Goal: Find specific page/section: Find specific page/section

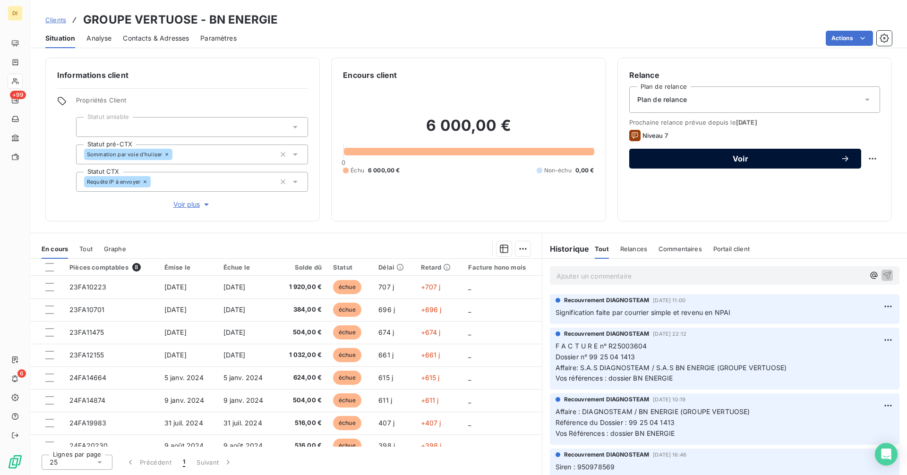
click at [700, 159] on span "Voir" at bounding box center [740, 159] width 200 height 8
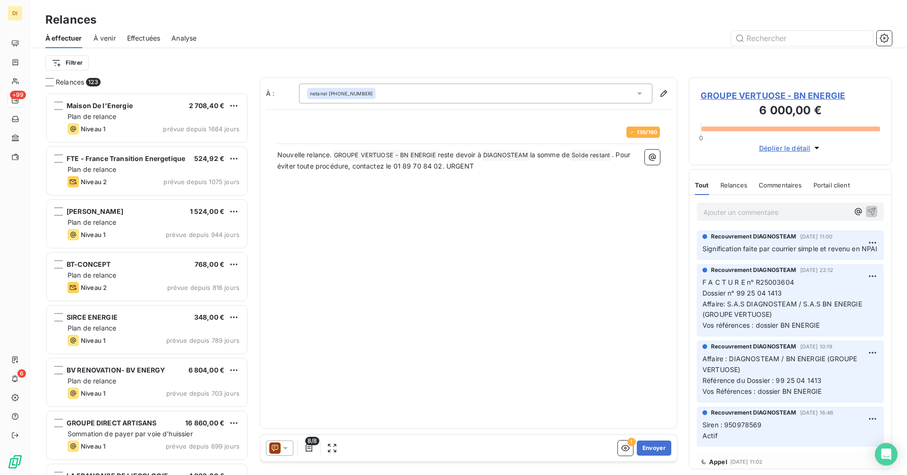
scroll to position [375, 196]
click at [291, 442] on div at bounding box center [279, 448] width 27 height 15
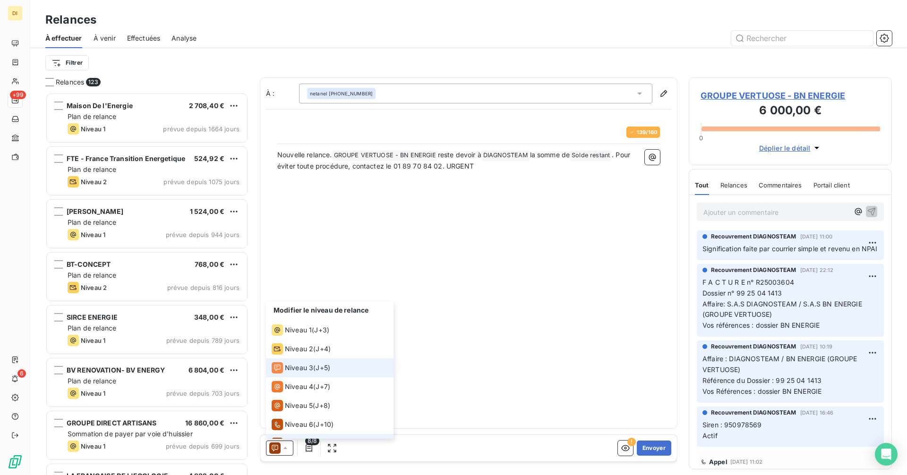
scroll to position [14, 0]
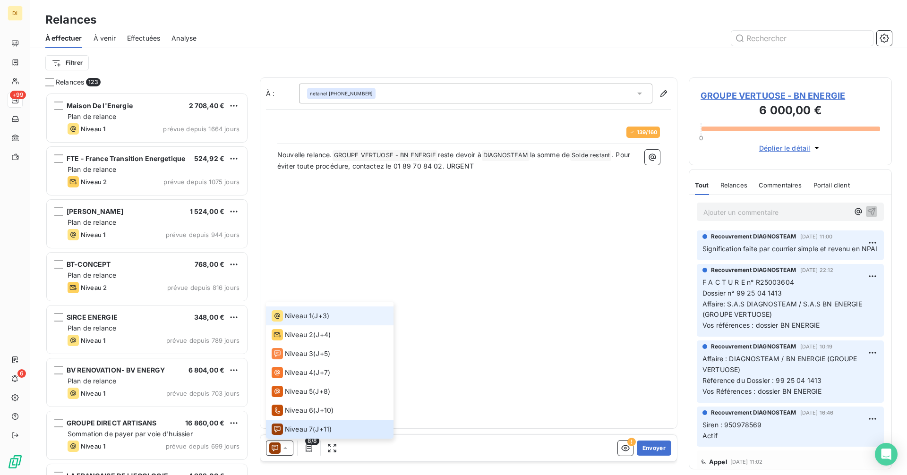
click at [300, 319] on span "Niveau 1" at bounding box center [298, 315] width 27 height 9
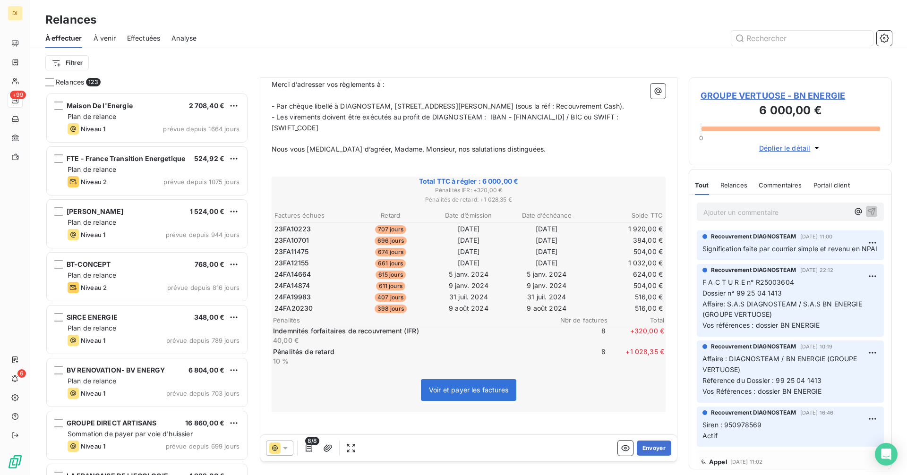
scroll to position [386, 0]
click at [758, 96] on span "GROUPE VERTUOSE - BN ENERGIE" at bounding box center [789, 95] width 179 height 13
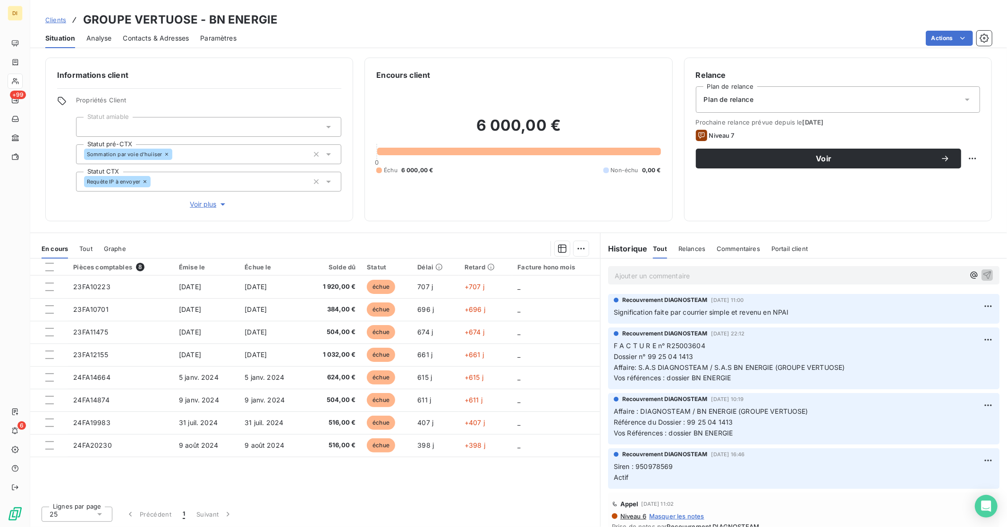
click at [676, 277] on p "Ajouter un commentaire ﻿" at bounding box center [790, 276] width 350 height 12
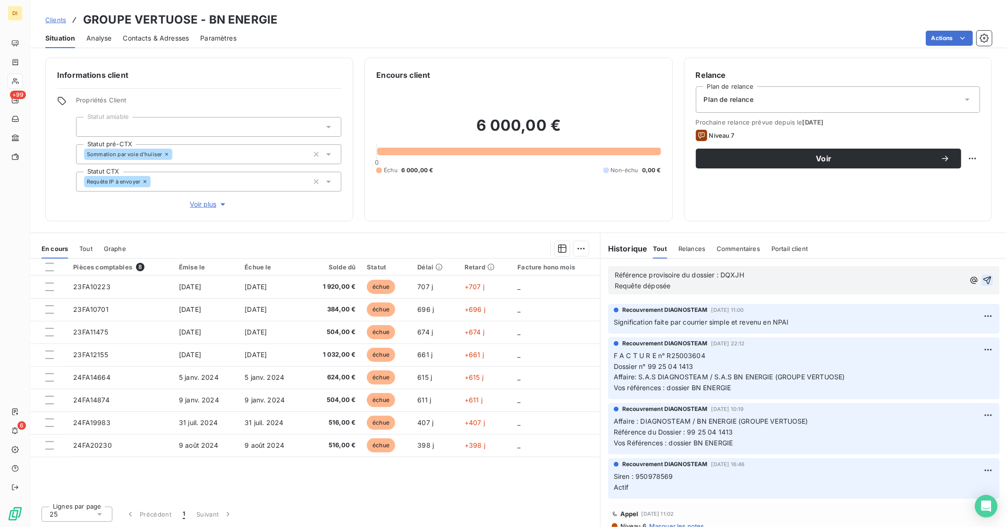
click at [906, 280] on icon "button" at bounding box center [988, 281] width 8 height 8
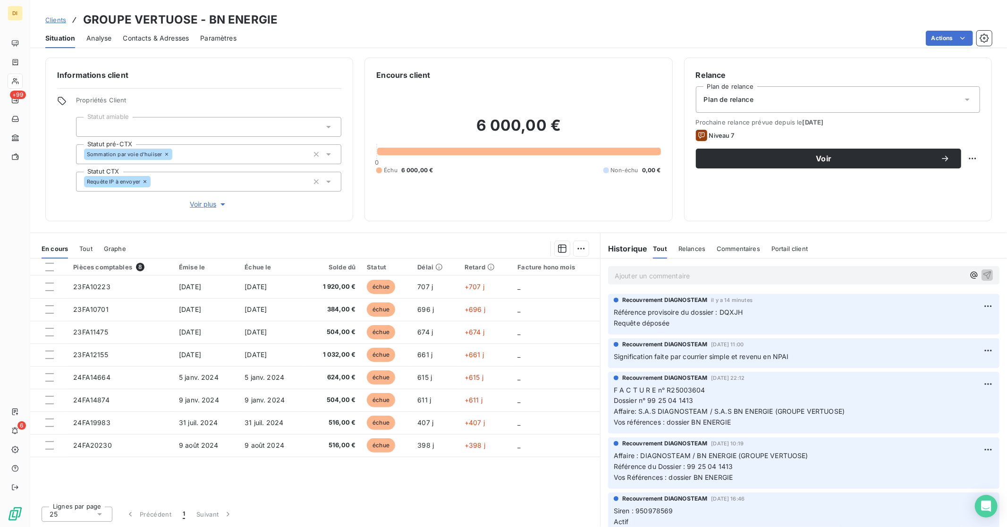
click at [730, 314] on span "Référence provisoire du dossier : DQXJH" at bounding box center [678, 312] width 129 height 8
click at [723, 313] on span "Référence provisoire du dossier : DQXJH" at bounding box center [678, 312] width 129 height 8
click at [58, 20] on span "Clients" at bounding box center [55, 20] width 21 height 8
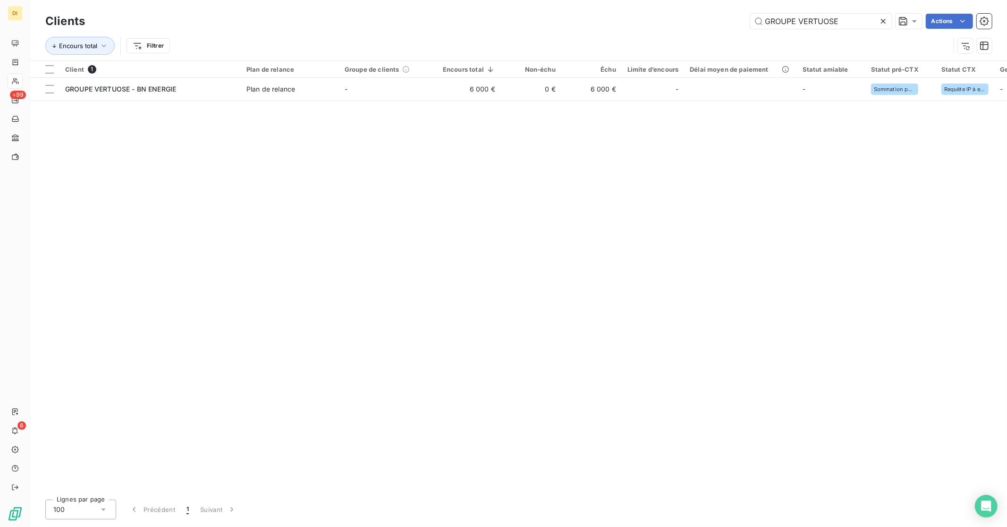
click at [881, 18] on icon at bounding box center [883, 21] width 9 height 9
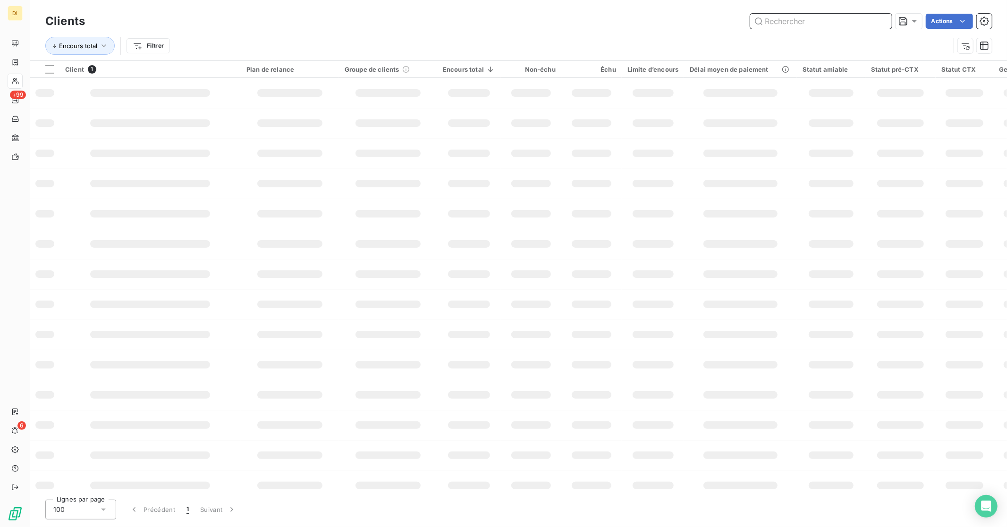
click at [852, 25] on input "text" at bounding box center [821, 21] width 142 height 15
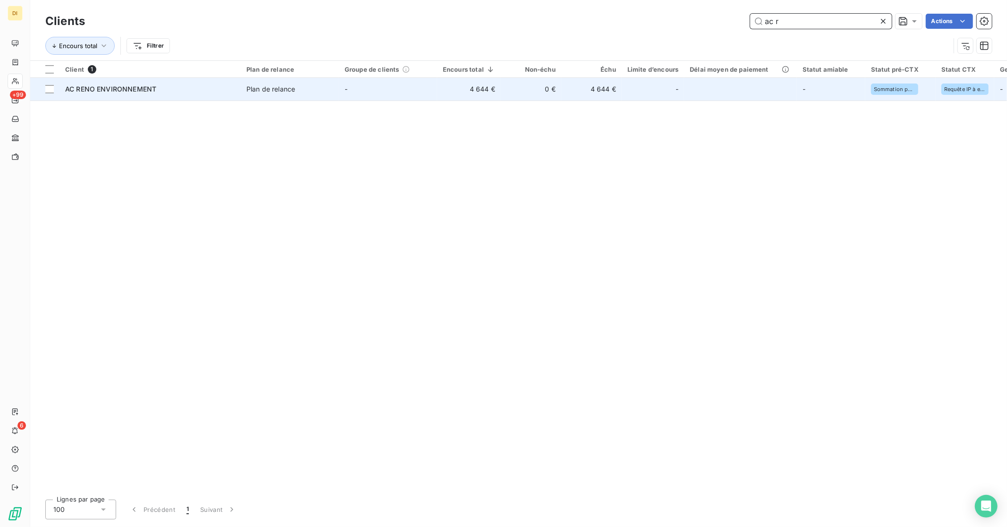
type input "ac r"
click at [433, 88] on td "-" at bounding box center [388, 89] width 98 height 23
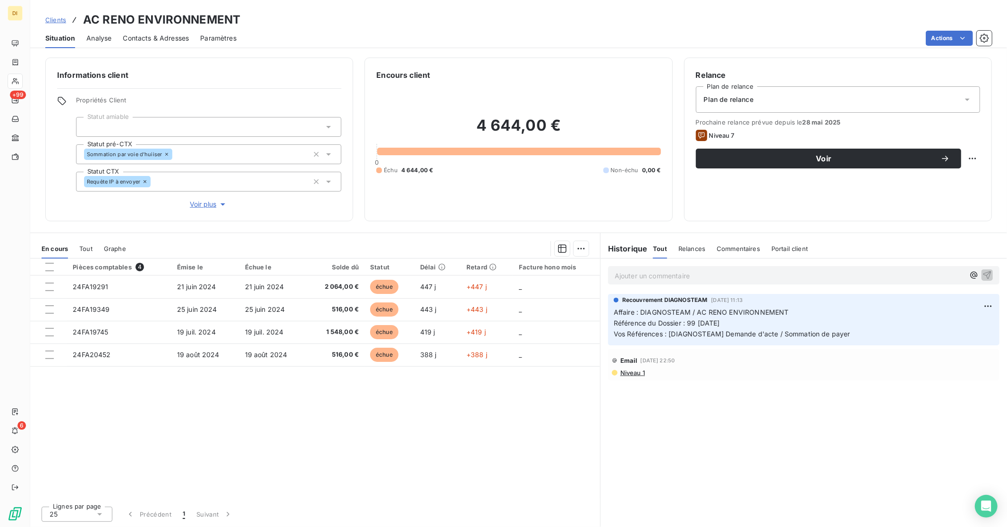
click at [691, 279] on p "Ajouter un commentaire ﻿" at bounding box center [790, 276] width 350 height 12
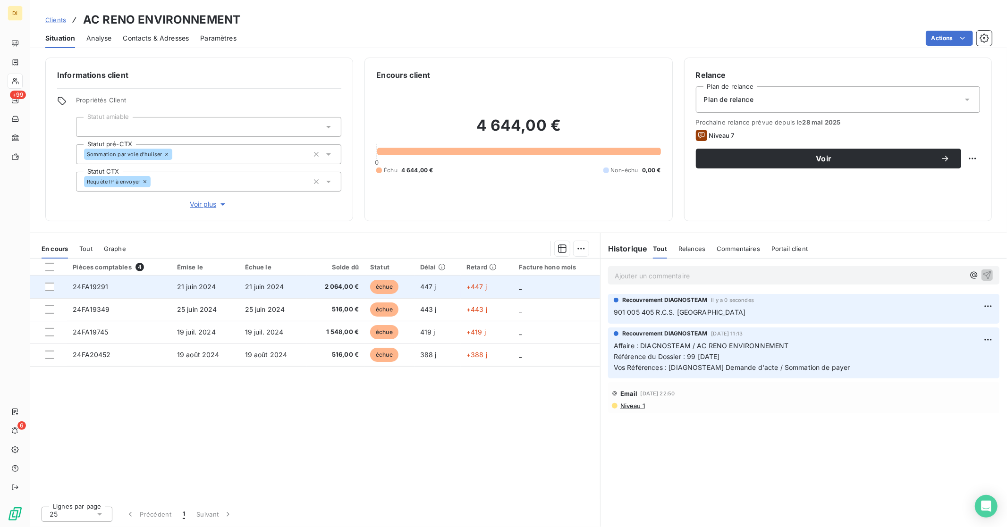
click at [456, 288] on td "447 j" at bounding box center [438, 287] width 46 height 23
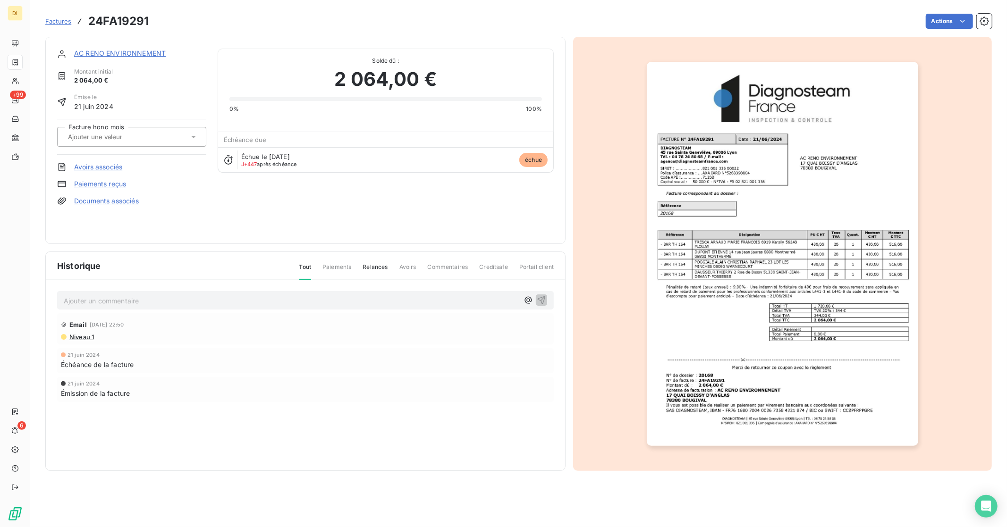
click at [102, 54] on link "AC RENO ENVIRONNEMENT" at bounding box center [120, 53] width 92 height 8
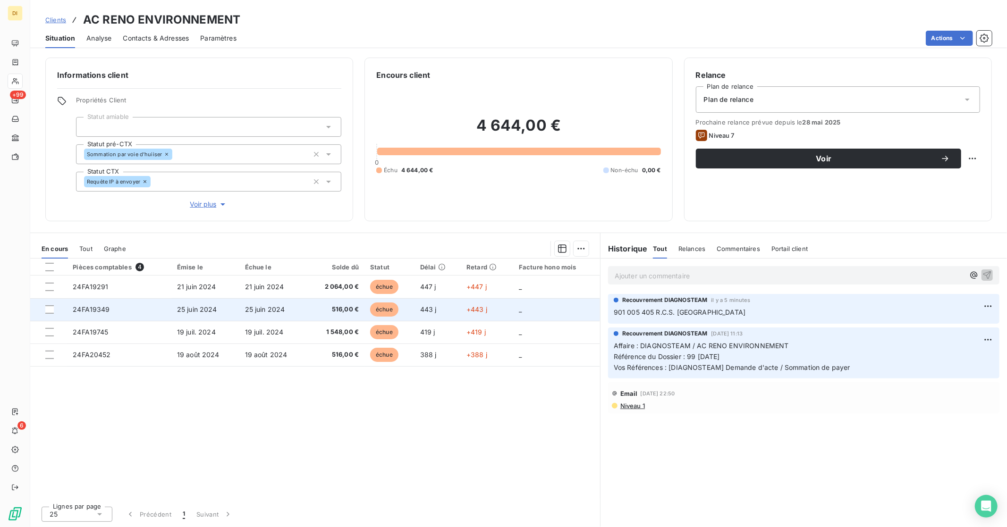
click at [319, 314] on span "516,00 €" at bounding box center [336, 309] width 46 height 9
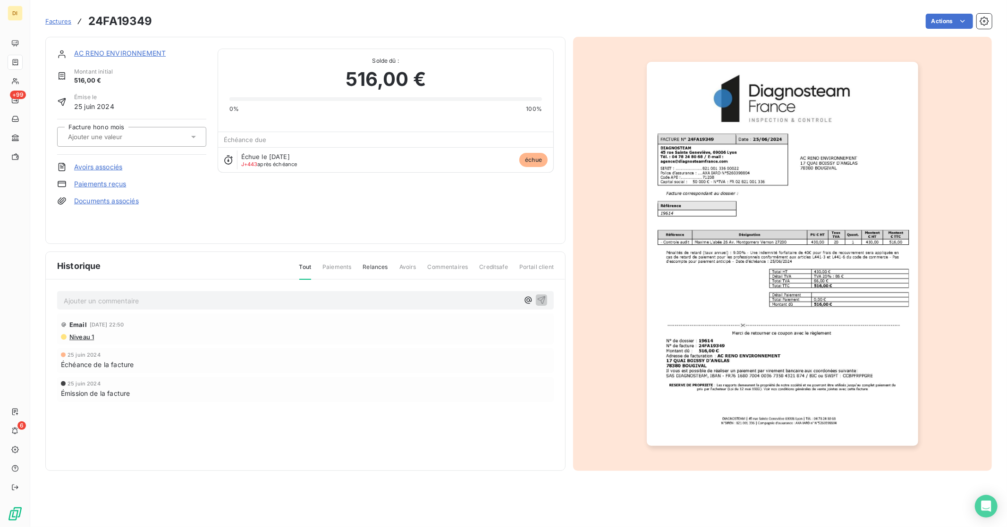
click at [111, 53] on link "AC RENO ENVIRONNEMENT" at bounding box center [120, 53] width 92 height 8
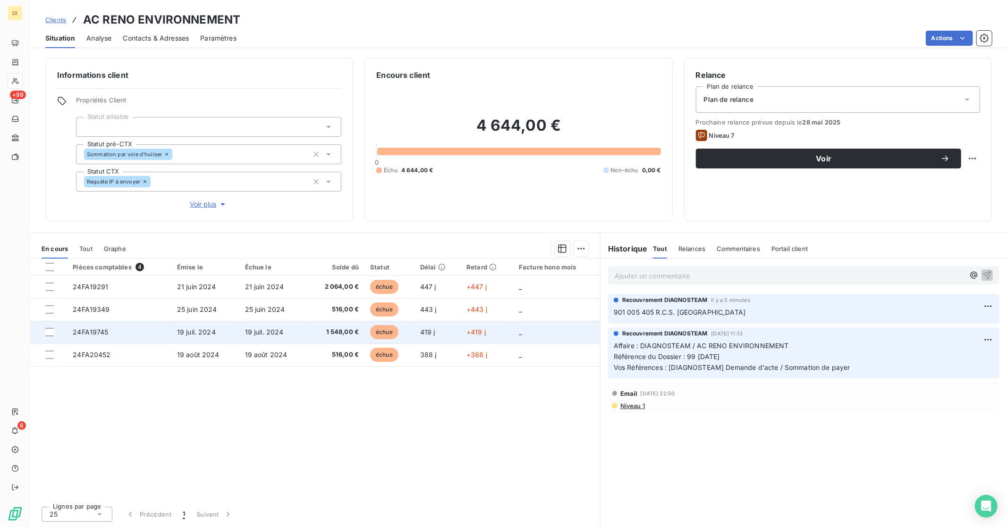
click at [276, 331] on span "19 juil. 2024" at bounding box center [264, 332] width 39 height 8
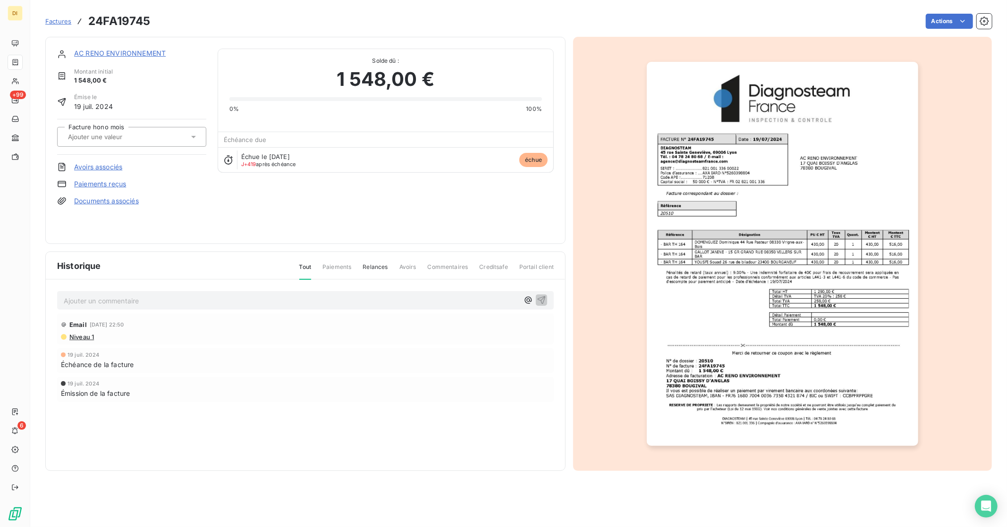
click at [115, 54] on link "AC RENO ENVIRONNEMENT" at bounding box center [120, 53] width 92 height 8
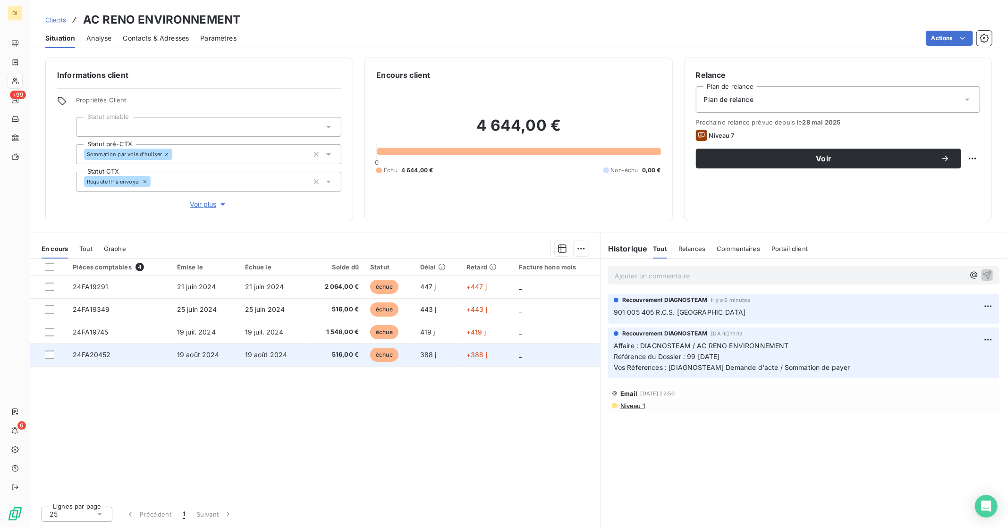
click at [294, 360] on td "19 août 2024" at bounding box center [273, 355] width 68 height 23
